Goal: Navigation & Orientation: Find specific page/section

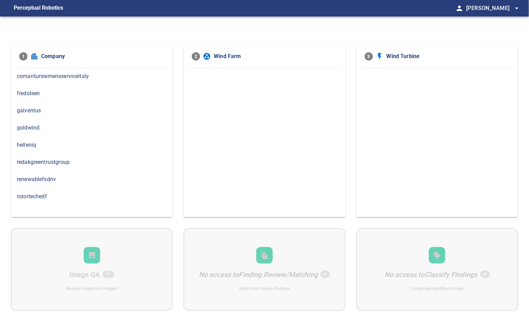
click at [49, 146] on span "helleniq" at bounding box center [92, 145] width 150 height 8
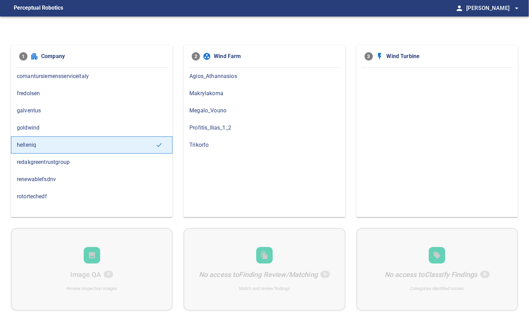
click at [54, 180] on span "renewablefsdnv" at bounding box center [92, 179] width 150 height 8
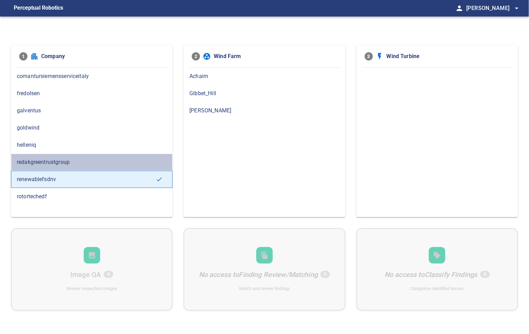
click at [65, 161] on span "redakgreentrustgroup" at bounding box center [92, 162] width 150 height 8
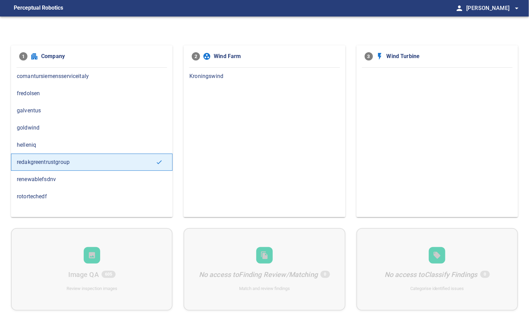
click at [216, 82] on div "Kroningswind" at bounding box center [265, 76] width 162 height 17
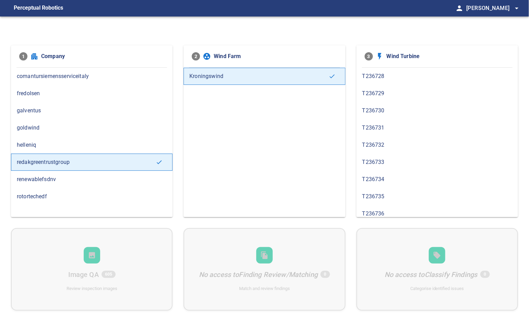
click at [59, 160] on span "redakgreentrustgroup" at bounding box center [86, 162] width 139 height 8
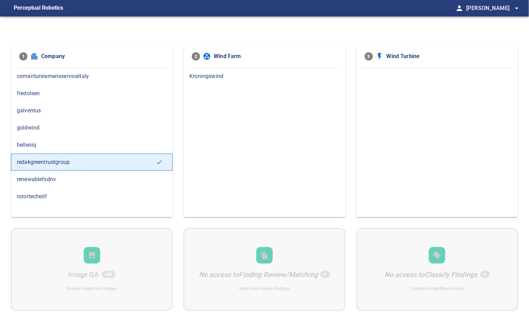
click at [49, 177] on span "renewablefsdnv" at bounding box center [92, 179] width 150 height 8
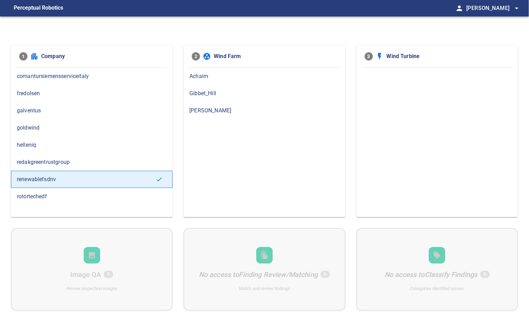
click at [199, 74] on span "Achairn" at bounding box center [264, 76] width 150 height 8
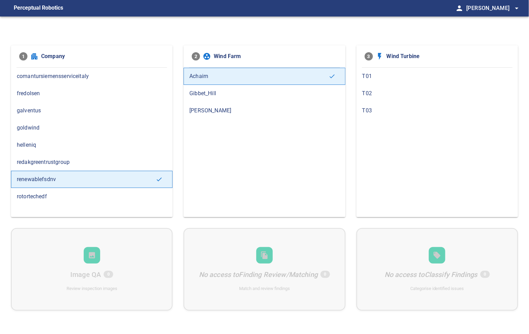
click at [202, 86] on div "Gibbet_Hill" at bounding box center [265, 93] width 162 height 17
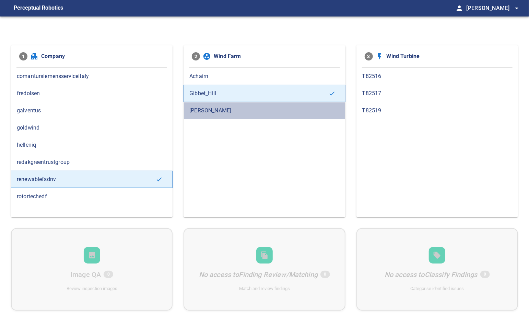
click at [201, 102] on div "[PERSON_NAME]" at bounding box center [265, 110] width 162 height 17
